Goal: Transaction & Acquisition: Purchase product/service

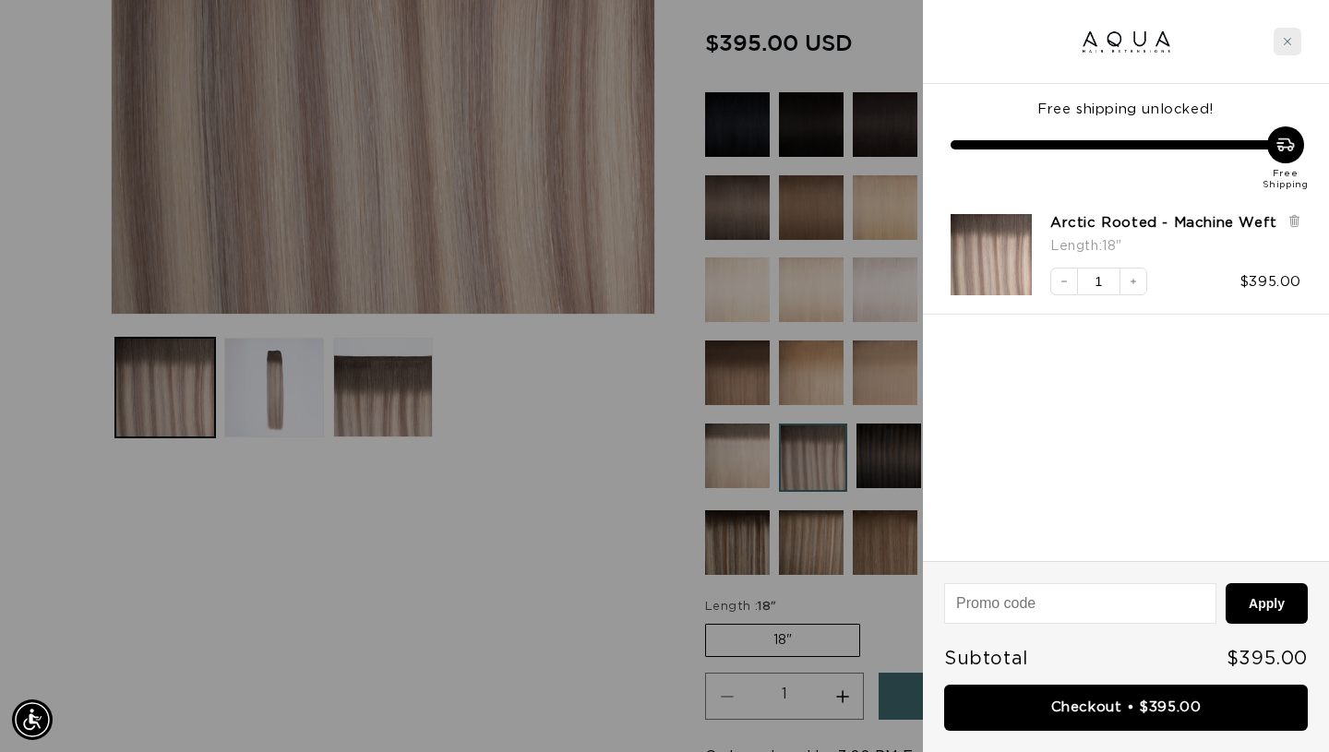
click at [1286, 43] on icon "Close cart" at bounding box center [1286, 41] width 9 height 9
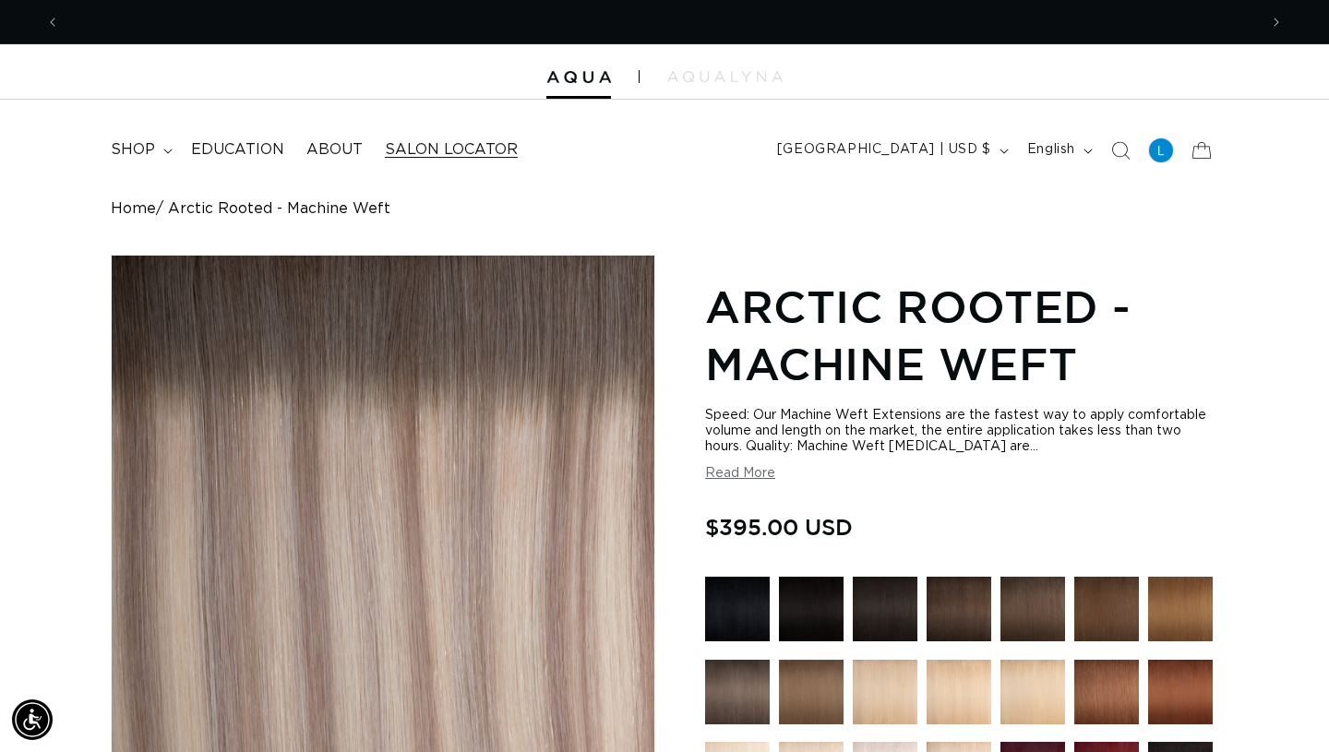
scroll to position [0, 2395]
click at [137, 150] on span "shop" at bounding box center [133, 149] width 44 height 19
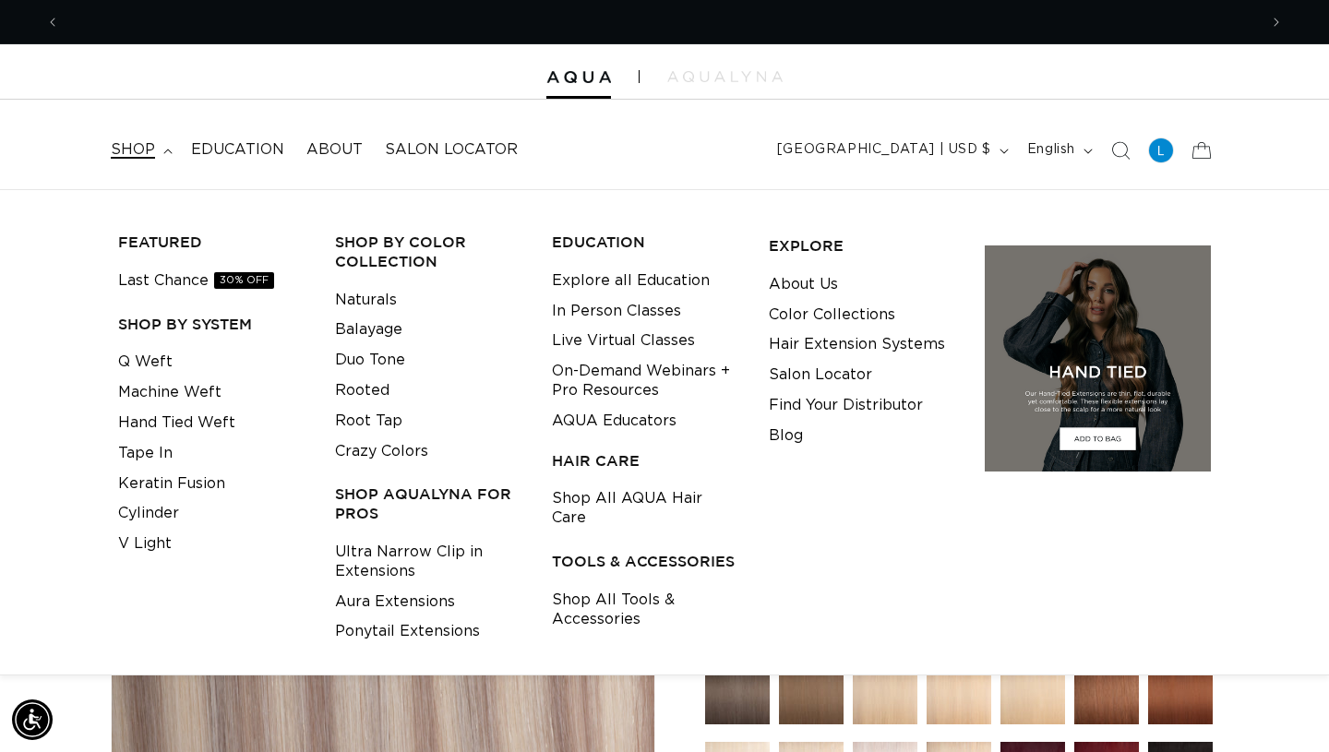
scroll to position [0, 0]
click at [165, 457] on link "Tape In" at bounding box center [145, 453] width 54 height 30
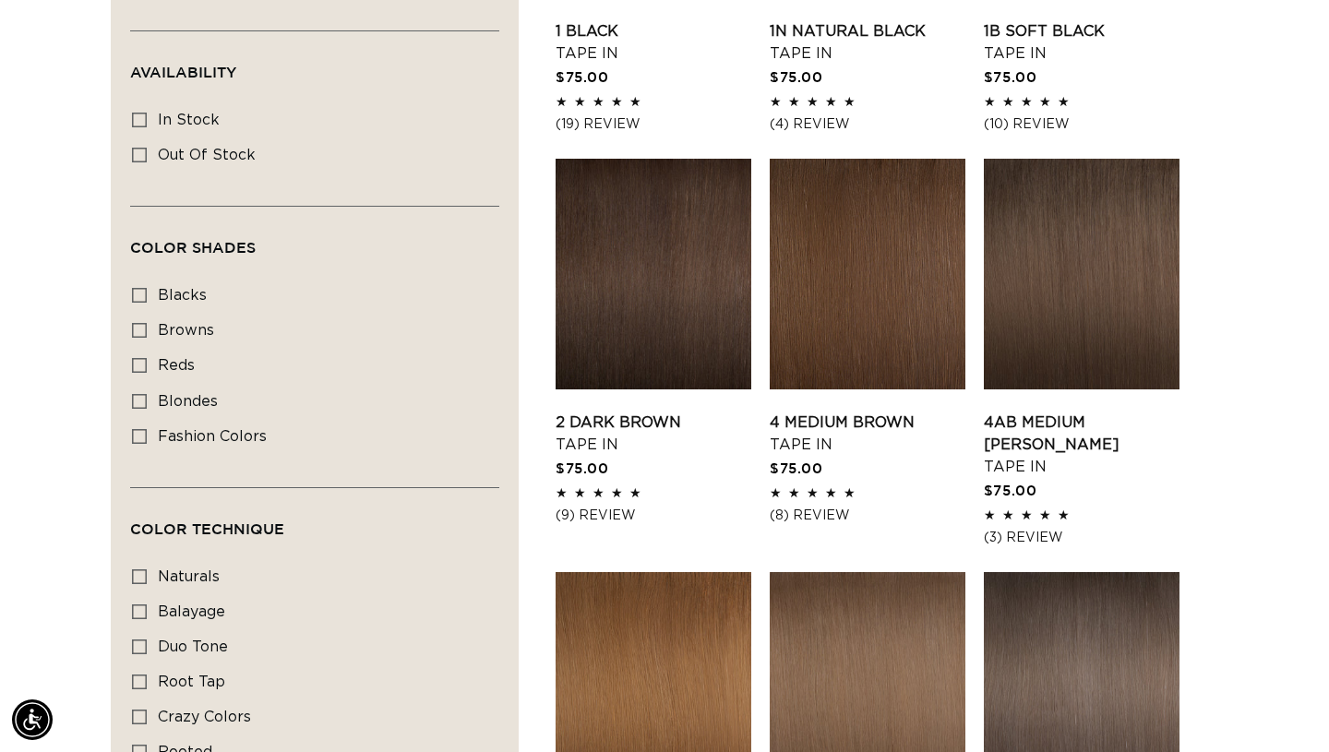
scroll to position [901, 0]
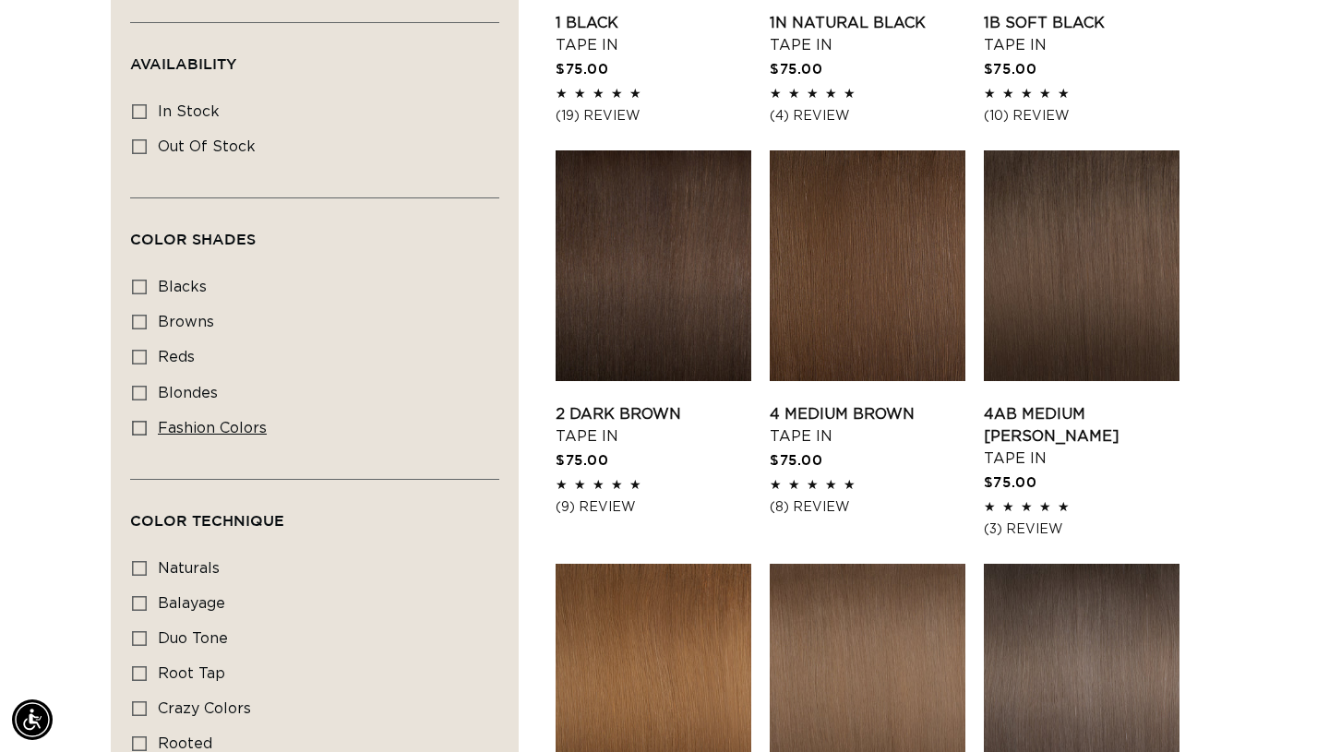
click at [256, 429] on span "fashion colors" at bounding box center [212, 428] width 109 height 15
click at [147, 429] on input "fashion colors fashion colors (8 products)" at bounding box center [139, 428] width 15 height 15
checkbox input "true"
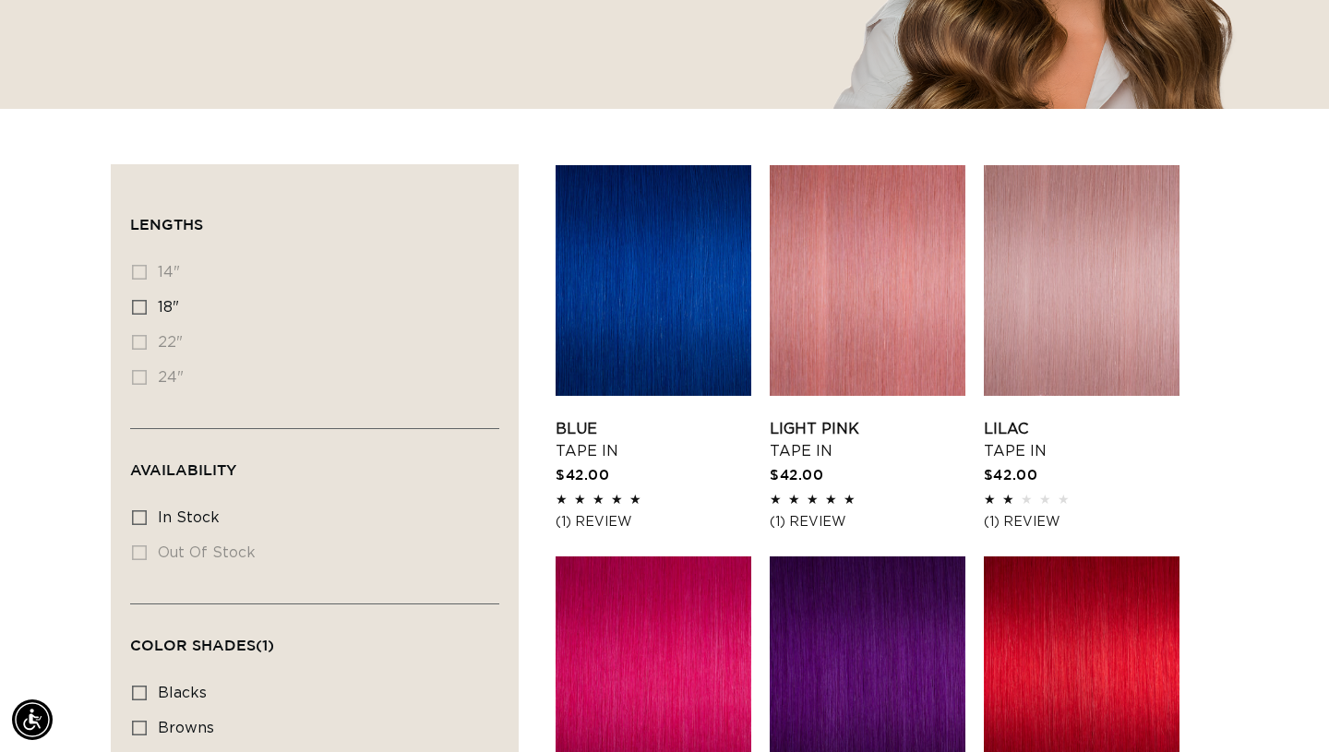
scroll to position [323, 0]
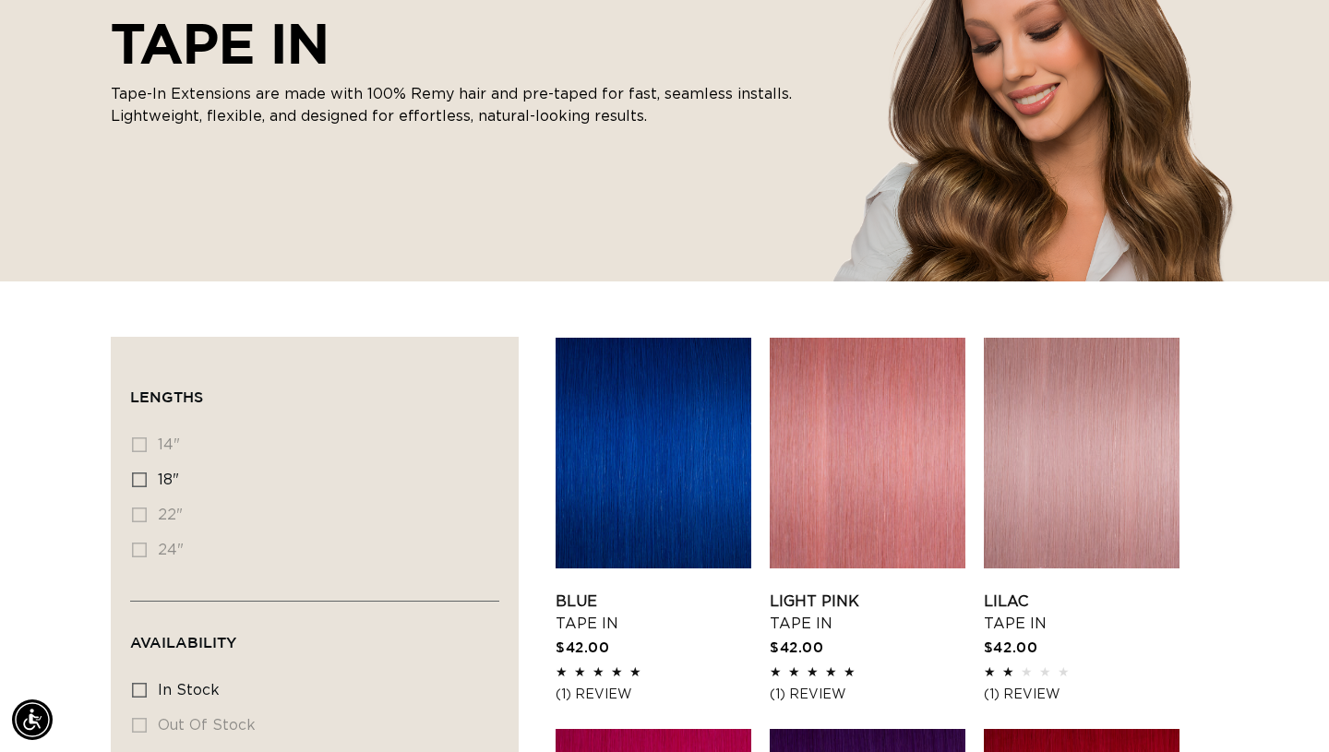
click at [624, 590] on link "Blue Tape In" at bounding box center [653, 612] width 196 height 44
